Goal: Task Accomplishment & Management: Use online tool/utility

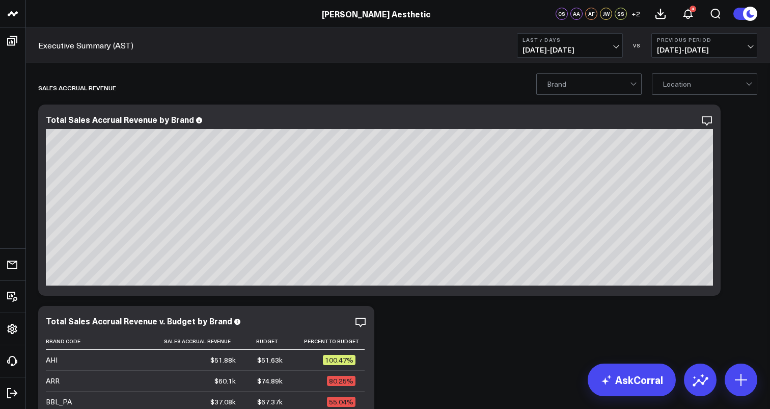
click at [572, 49] on span "[DATE] - [DATE]" at bounding box center [570, 50] width 95 height 8
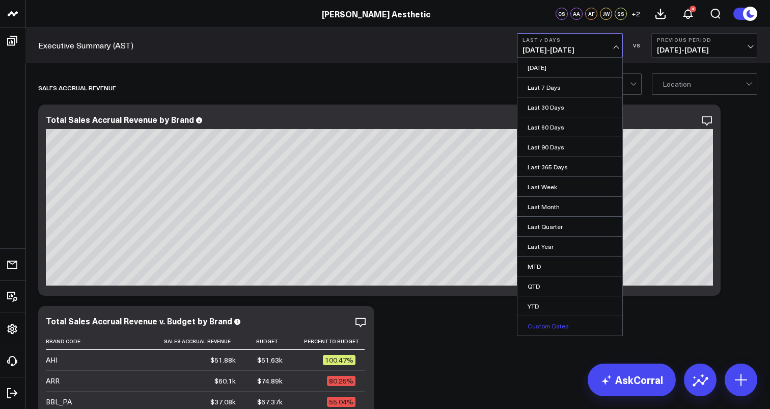
click at [552, 324] on link "Custom Dates" at bounding box center [570, 325] width 105 height 19
select select "7"
select select "2025"
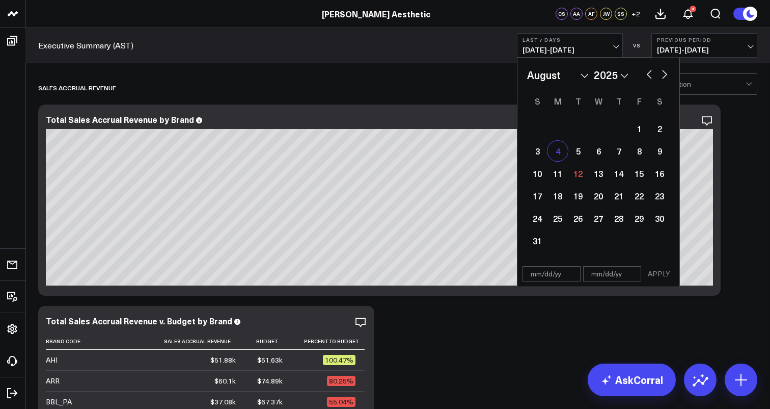
click at [560, 151] on div "4" at bounding box center [558, 151] width 20 height 20
select select "7"
select select "2025"
type input "[DATE]"
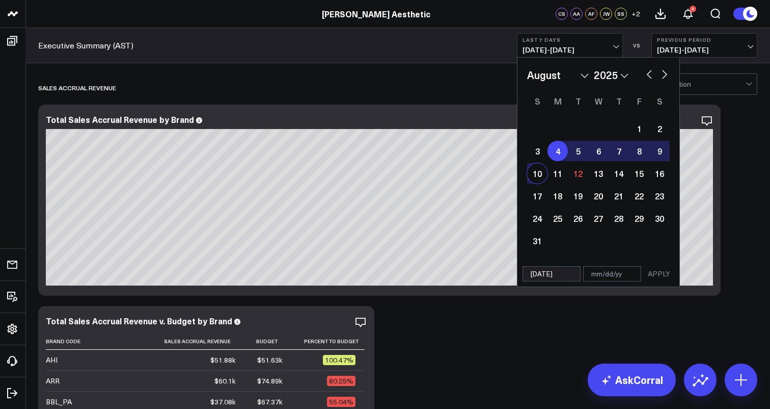
click at [538, 175] on div "10" at bounding box center [537, 173] width 20 height 20
type input "[DATE]"
select select "7"
select select "2025"
click at [659, 273] on button "APPLY" at bounding box center [659, 273] width 31 height 15
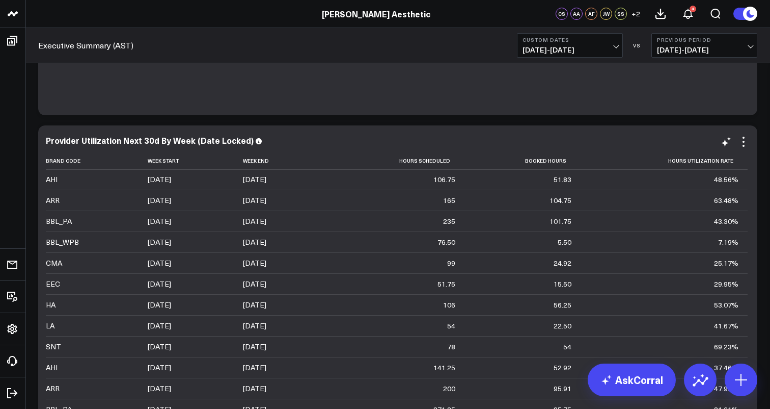
scroll to position [6449, 0]
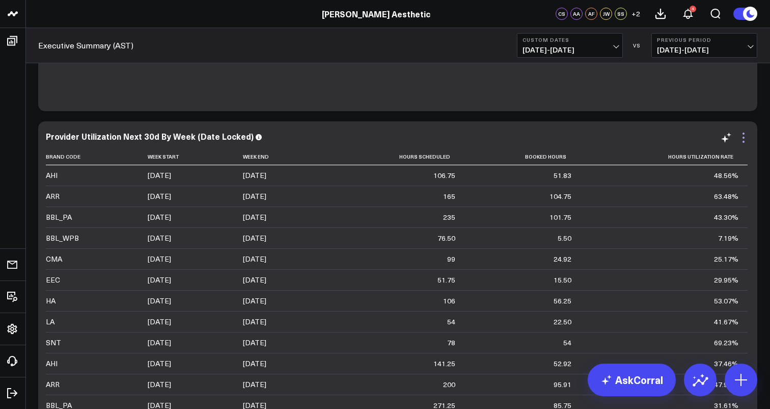
click at [746, 138] on icon at bounding box center [744, 137] width 12 height 12
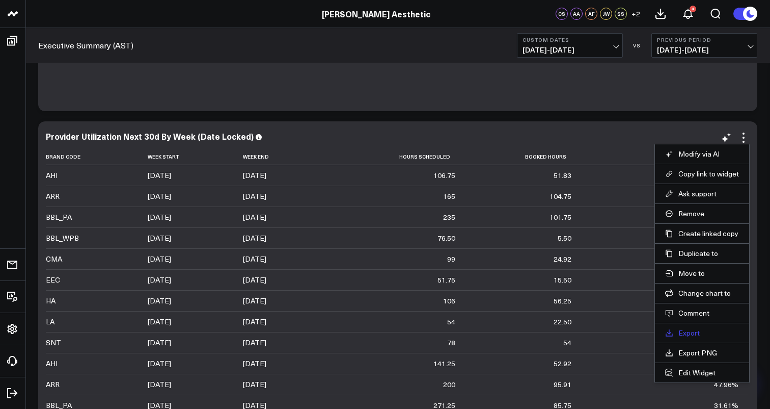
click at [693, 335] on link "Export" at bounding box center [702, 332] width 74 height 9
